Goal: Information Seeking & Learning: Learn about a topic

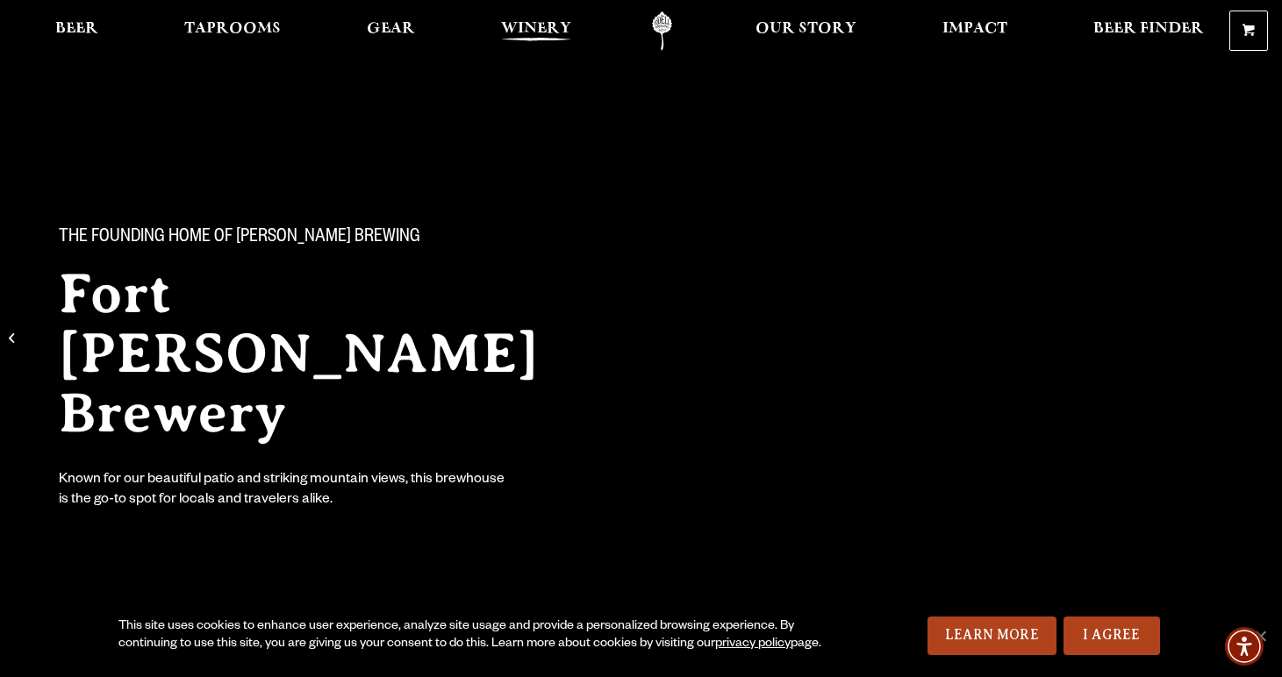
click at [553, 24] on span "Winery" at bounding box center [536, 29] width 70 height 14
click at [184, 32] on span "Taprooms" at bounding box center [232, 29] width 97 height 14
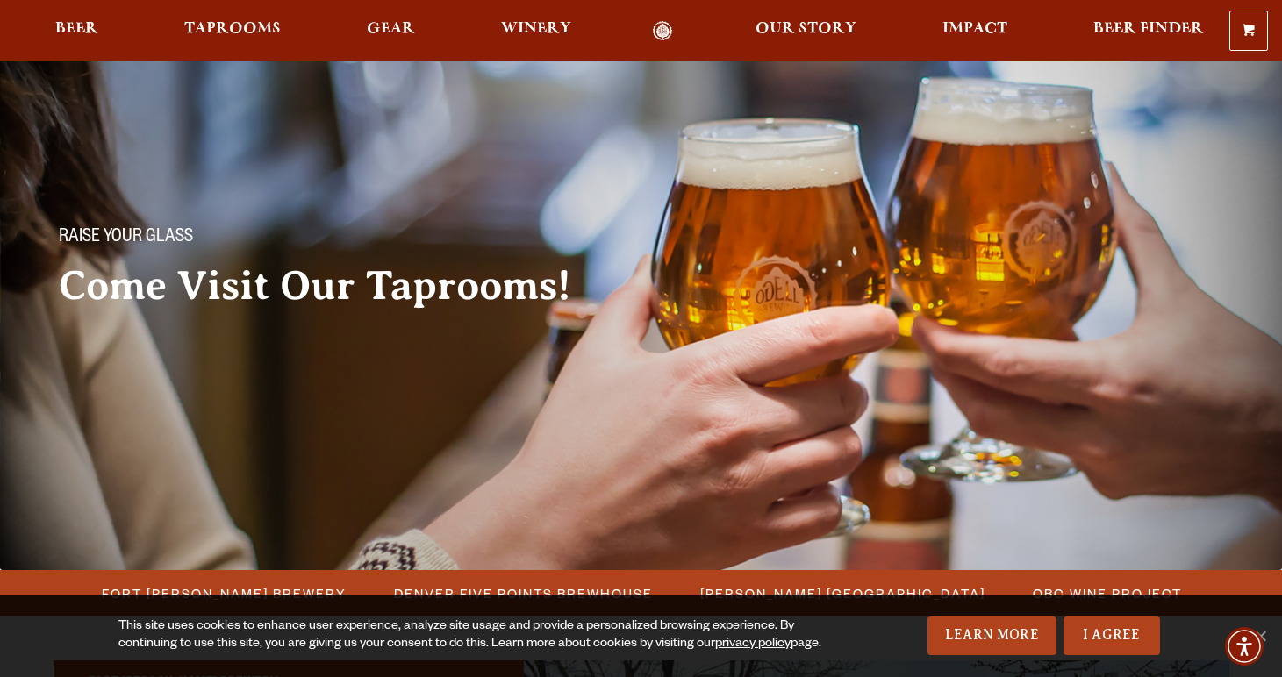
scroll to position [51, 0]
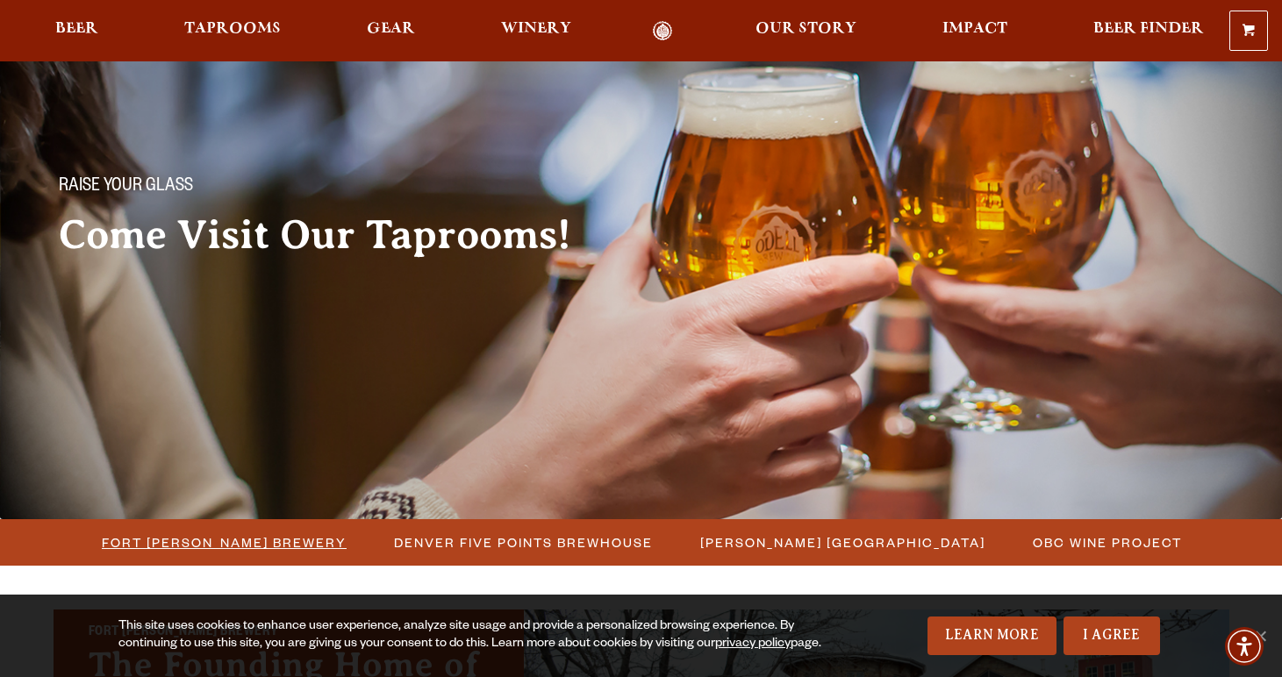
click at [301, 545] on span "Fort [PERSON_NAME] Brewery" at bounding box center [224, 542] width 245 height 25
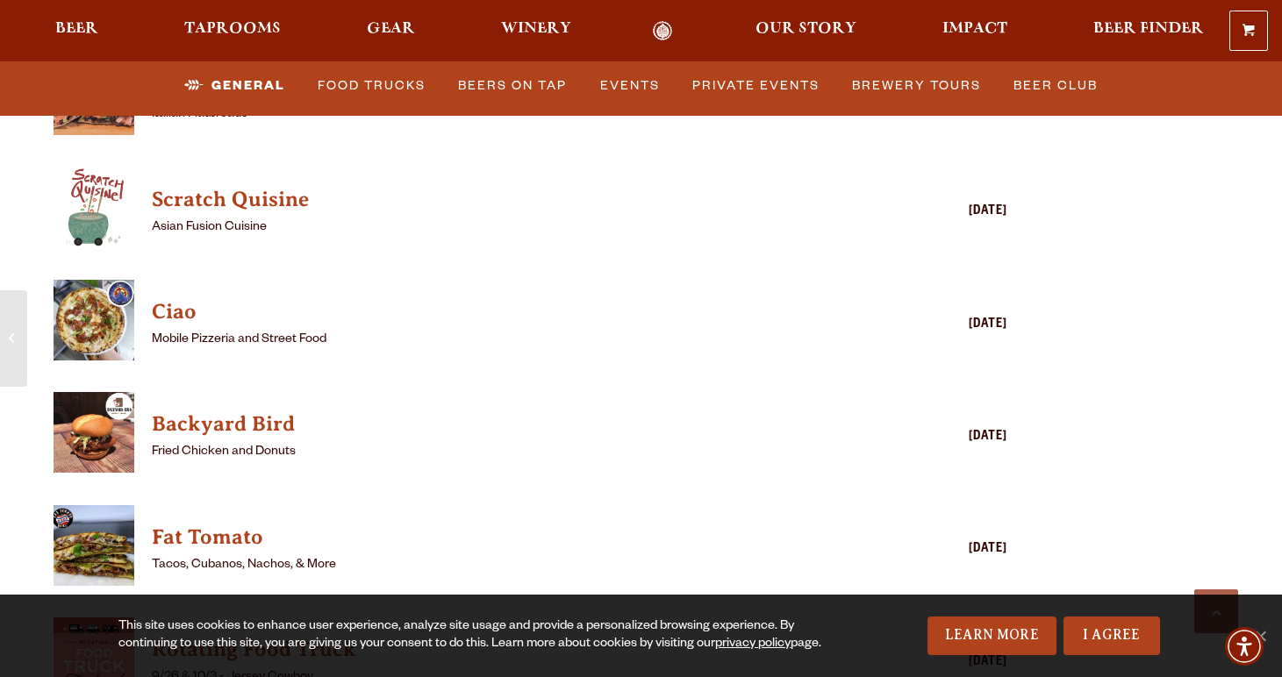
scroll to position [4362, 0]
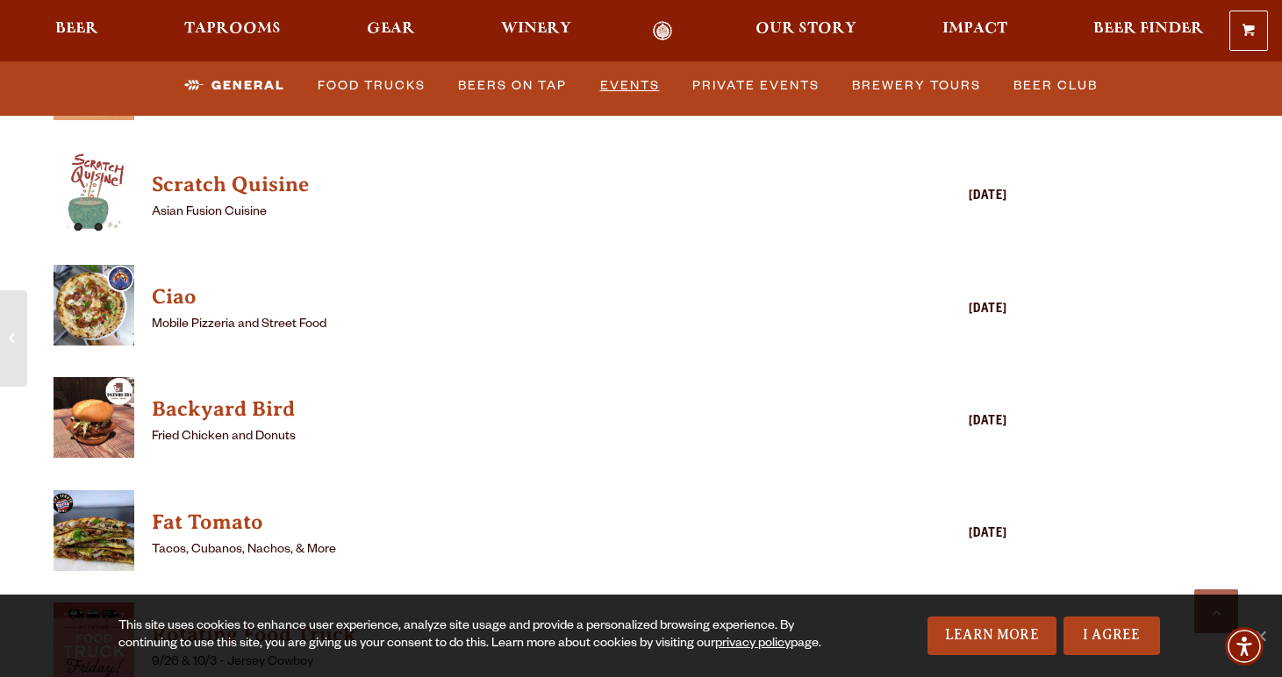
click at [655, 82] on link "Events" at bounding box center [630, 86] width 74 height 40
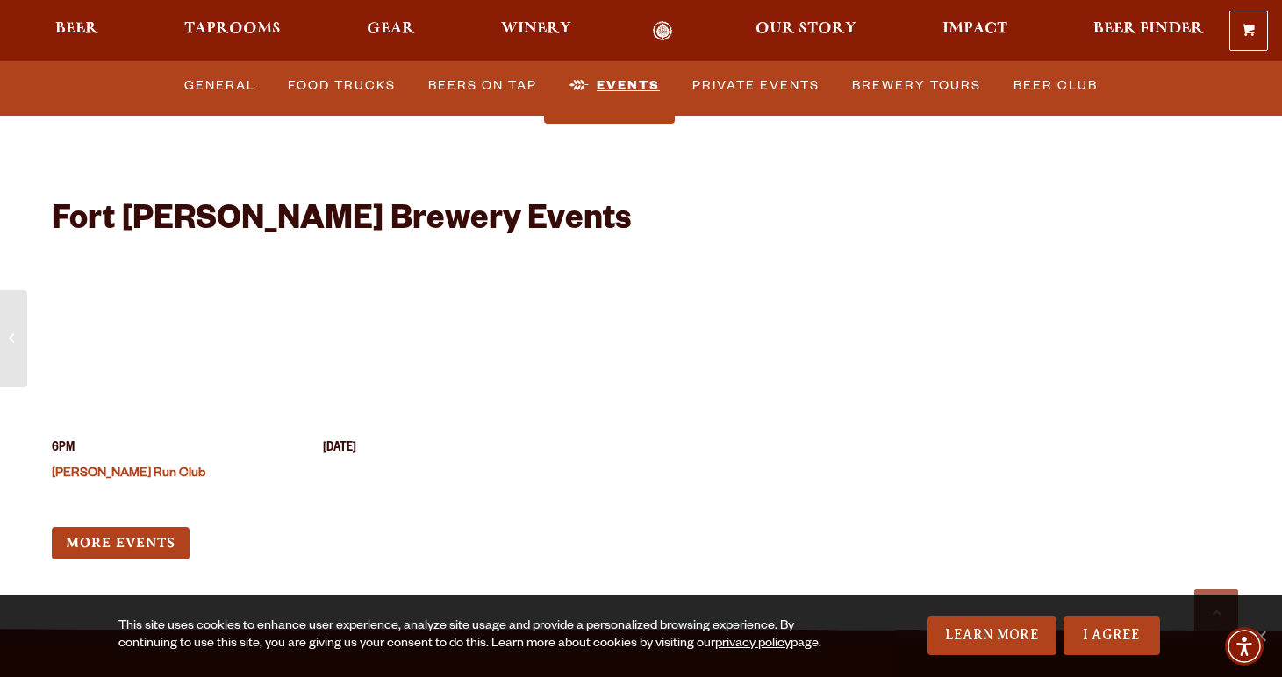
scroll to position [6760, 0]
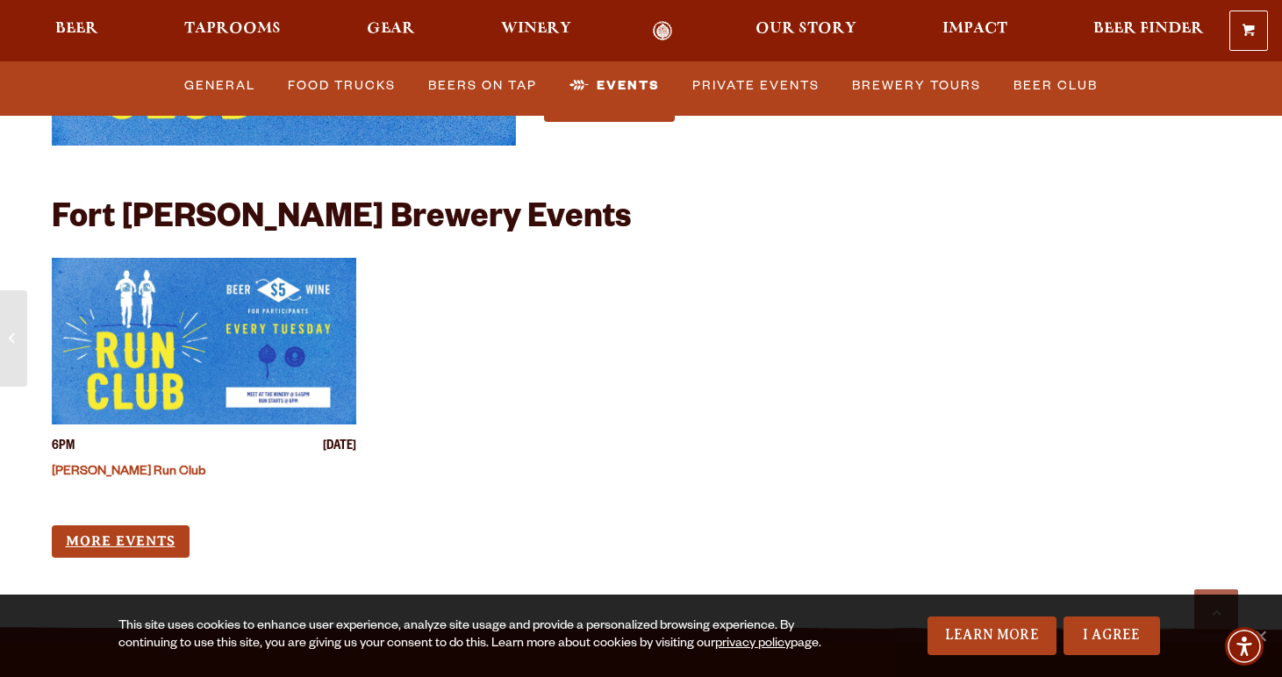
click at [171, 526] on link "More Events" at bounding box center [121, 542] width 138 height 32
